Goal: Navigation & Orientation: Find specific page/section

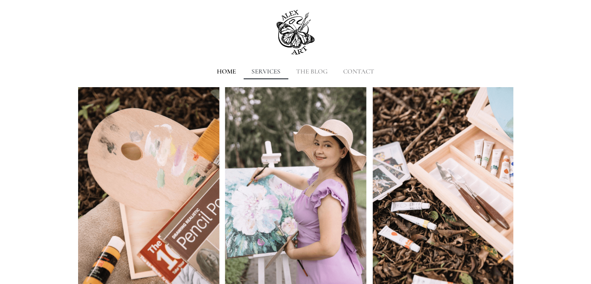
click at [265, 70] on link "SERVICES" at bounding box center [266, 72] width 45 height 16
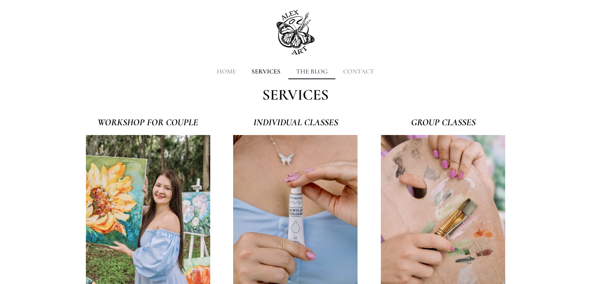
click at [316, 78] on link "THE BLOG" at bounding box center [311, 72] width 47 height 16
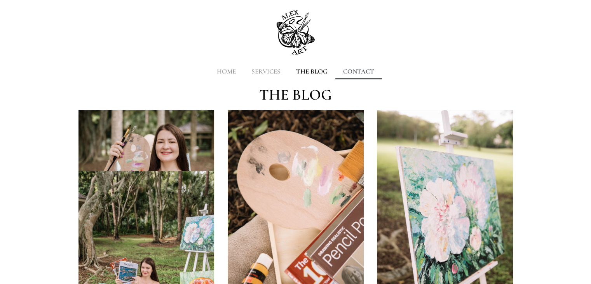
click at [348, 70] on link "CONTACT" at bounding box center [358, 72] width 47 height 16
